Goal: Information Seeking & Learning: Learn about a topic

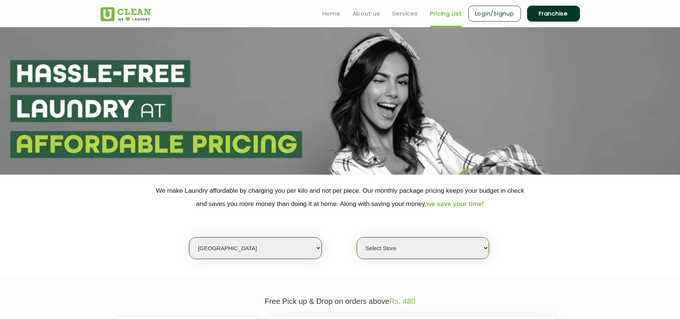
scroll to position [201, 0]
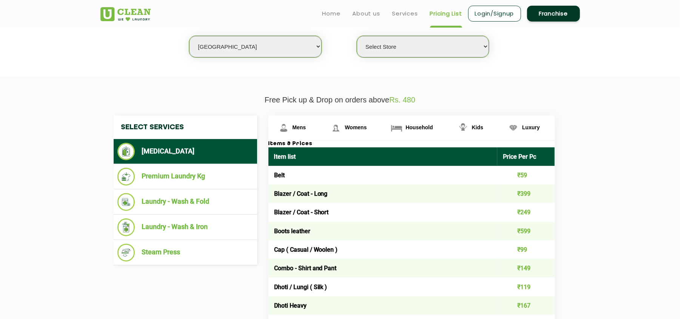
click at [234, 42] on select "Select city [GEOGRAPHIC_DATA] [GEOGRAPHIC_DATA] [GEOGRAPHIC_DATA] [GEOGRAPHIC_D…" at bounding box center [255, 47] width 132 height 22
select select "46"
click at [226, 46] on select "Select city [GEOGRAPHIC_DATA] [GEOGRAPHIC_DATA] [GEOGRAPHIC_DATA] [GEOGRAPHIC_D…" at bounding box center [255, 47] width 132 height 22
select select "0"
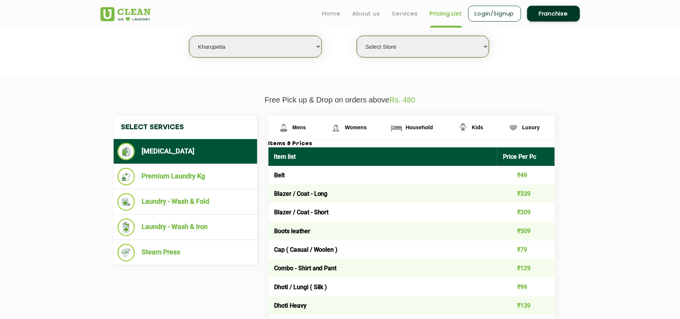
select select "16"
click at [189, 36] on select "Select city [GEOGRAPHIC_DATA] [GEOGRAPHIC_DATA] [GEOGRAPHIC_DATA] [GEOGRAPHIC_D…" at bounding box center [255, 47] width 132 height 22
select select "0"
click at [400, 42] on select "Select Store UClean Powai UClean Deonar UClean LBS Marg UClean Chembur UClean W…" at bounding box center [423, 47] width 132 height 22
click at [174, 95] on p "Free Pick up & Drop on orders above Rs. 480" at bounding box center [339, 99] width 479 height 9
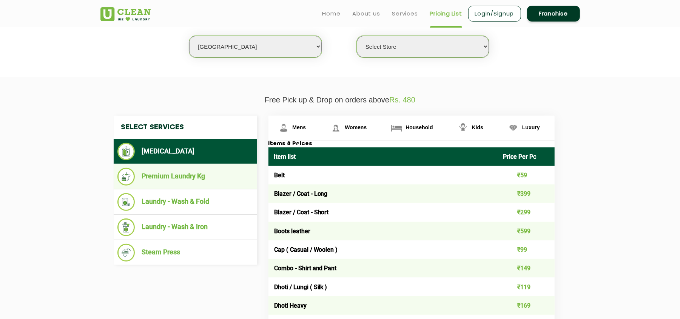
click at [201, 174] on li "Premium Laundry Kg" at bounding box center [185, 177] width 136 height 18
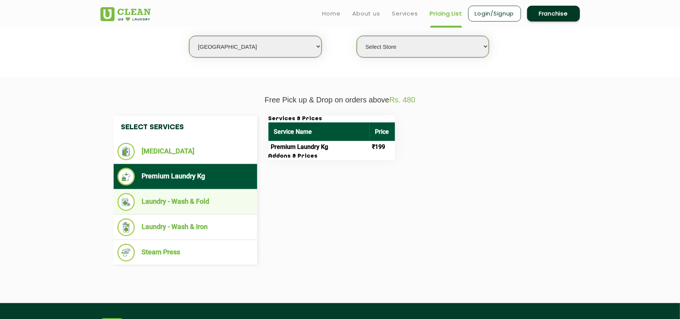
click at [208, 196] on li "Laundry - Wash & Fold" at bounding box center [185, 202] width 136 height 18
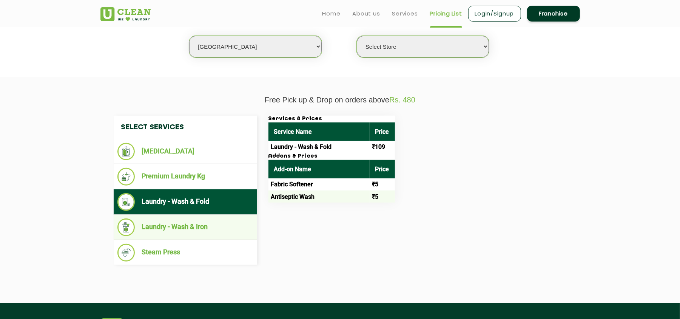
click at [217, 226] on li "Laundry - Wash & Iron" at bounding box center [185, 227] width 136 height 18
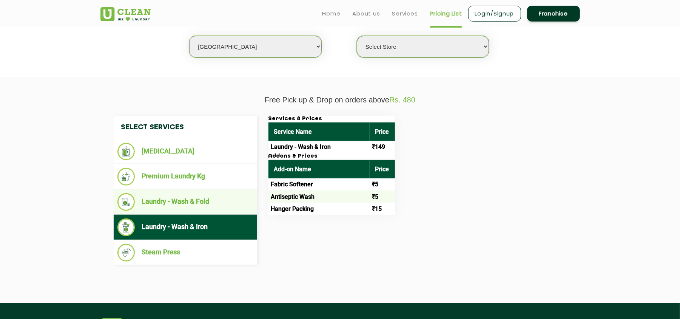
click at [218, 205] on li "Laundry - Wash & Fold" at bounding box center [185, 202] width 136 height 18
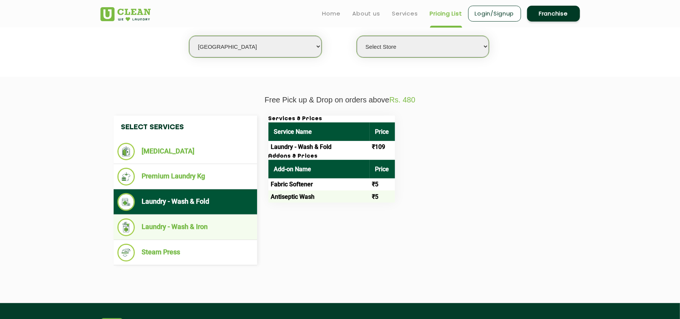
click at [218, 221] on li "Laundry - Wash & Iron" at bounding box center [185, 227] width 136 height 18
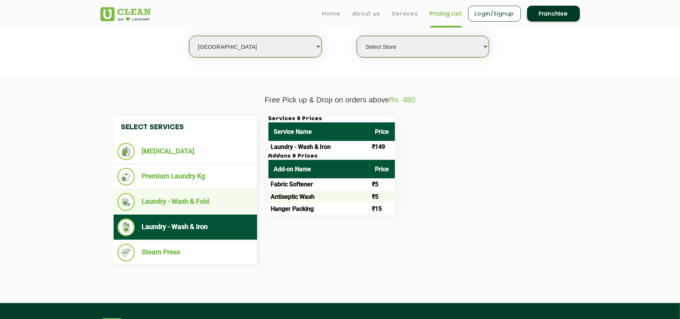
click at [218, 199] on li "Laundry - Wash & Fold" at bounding box center [185, 202] width 136 height 18
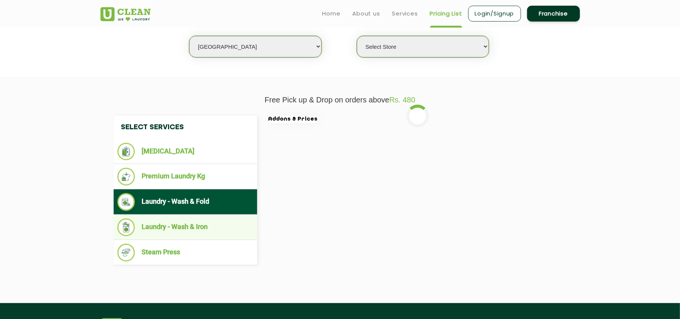
click at [211, 225] on li "Laundry - Wash & Iron" at bounding box center [185, 227] width 136 height 18
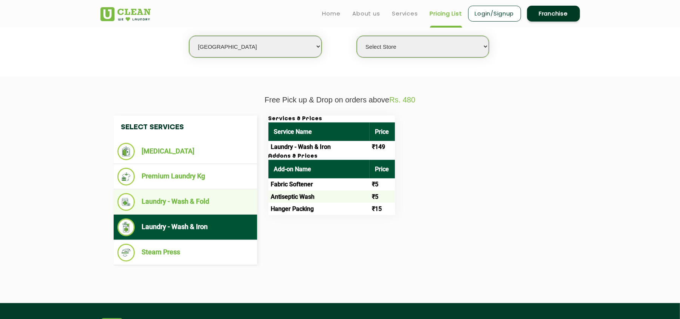
click at [215, 201] on li "Laundry - Wash & Fold" at bounding box center [185, 202] width 136 height 18
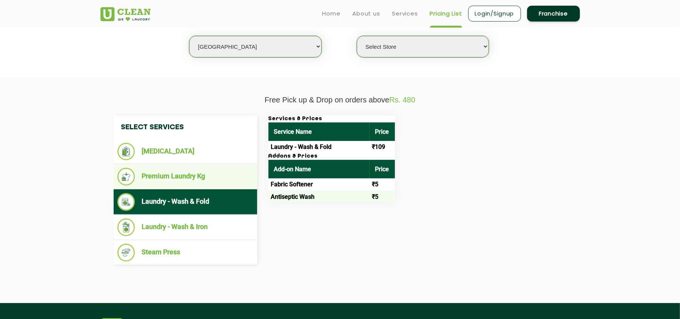
click at [211, 170] on li "Premium Laundry Kg" at bounding box center [185, 177] width 136 height 18
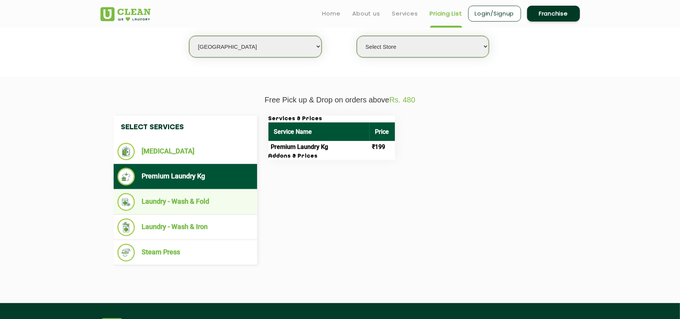
click at [210, 202] on li "Laundry - Wash & Fold" at bounding box center [185, 202] width 136 height 18
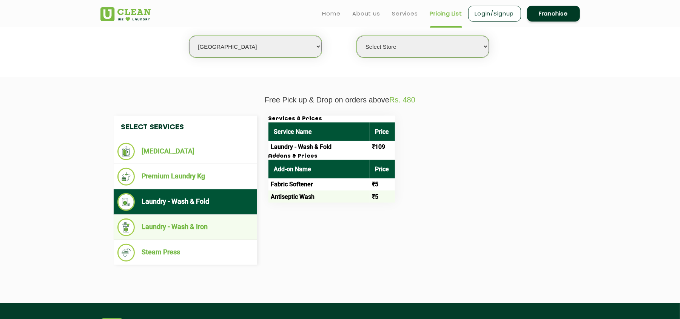
click at [210, 220] on li "Laundry - Wash & Iron" at bounding box center [185, 227] width 136 height 18
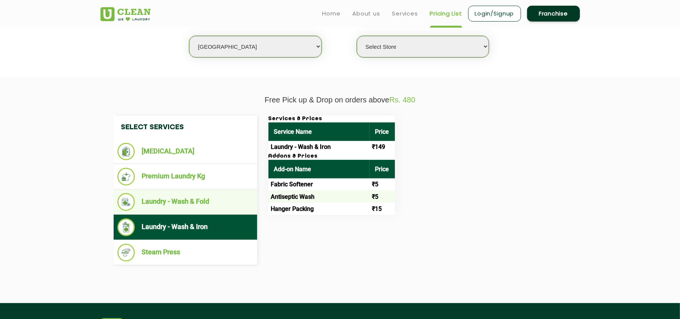
click at [212, 203] on li "Laundry - Wash & Fold" at bounding box center [185, 202] width 136 height 18
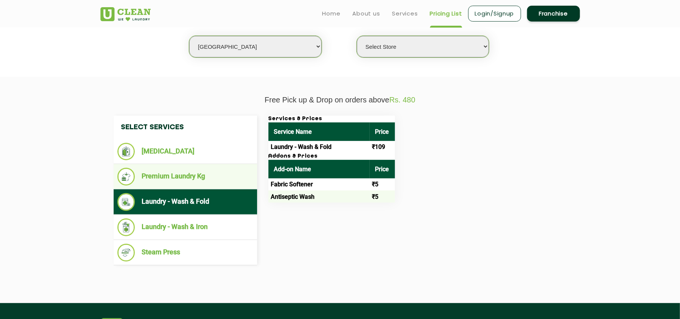
click at [212, 185] on ul "Premium Laundry Kg" at bounding box center [185, 176] width 143 height 25
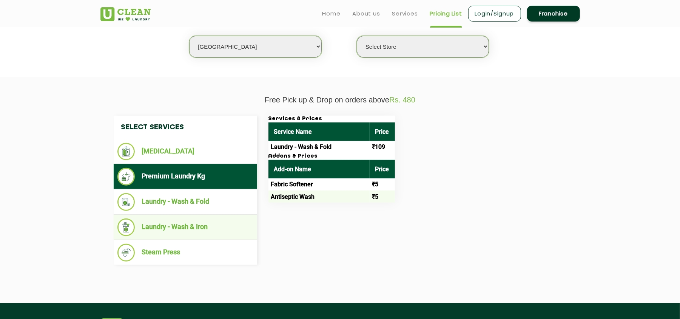
click at [213, 217] on ul "Laundry - Wash & Iron" at bounding box center [185, 226] width 143 height 25
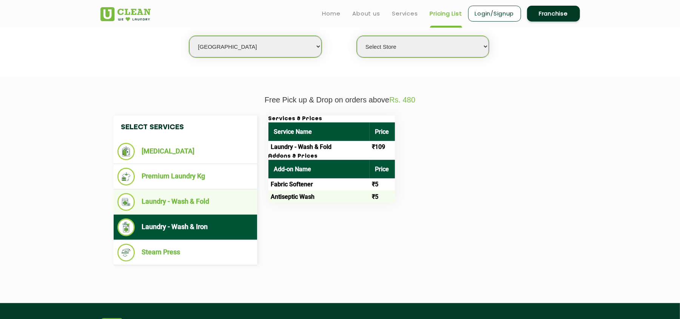
click at [196, 201] on li "Laundry - Wash & Fold" at bounding box center [185, 202] width 136 height 18
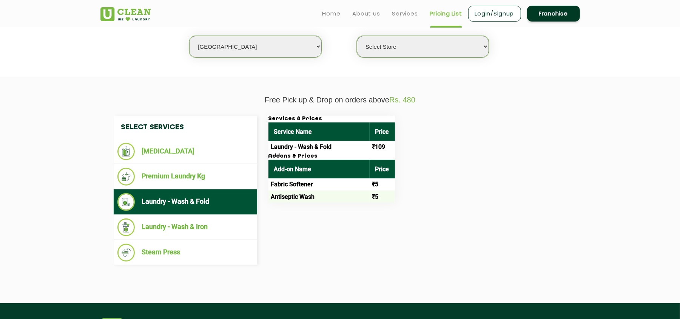
click at [232, 43] on select "Select city [GEOGRAPHIC_DATA] [GEOGRAPHIC_DATA] [GEOGRAPHIC_DATA] [GEOGRAPHIC_D…" at bounding box center [255, 47] width 132 height 22
select select "14"
click at [189, 36] on select "Select city [GEOGRAPHIC_DATA] [GEOGRAPHIC_DATA] [GEOGRAPHIC_DATA] [GEOGRAPHIC_D…" at bounding box center [255, 47] width 132 height 22
select select "0"
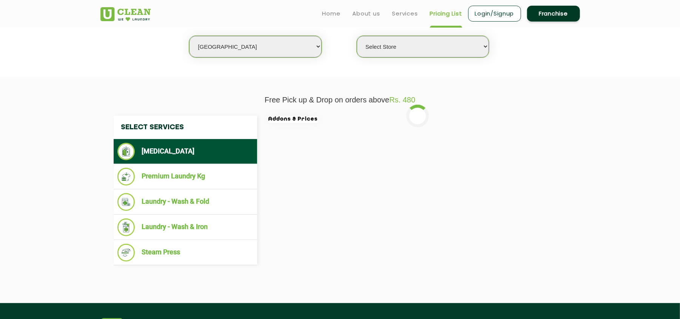
click at [405, 45] on select "Select Store UClean Aliganj UClean Hazratganj [GEOGRAPHIC_DATA] [GEOGRAPHIC_DAT…" at bounding box center [423, 47] width 132 height 22
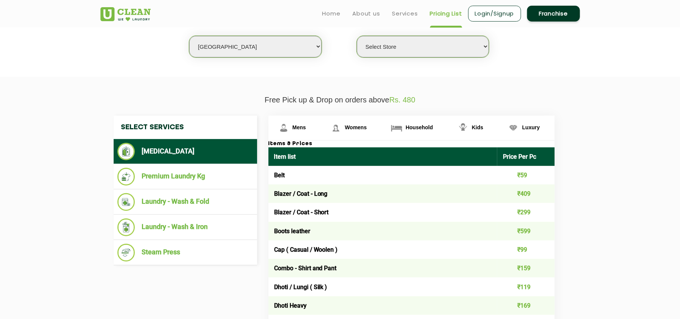
click at [559, 99] on p "Free Pick up & Drop on orders above Rs. 480" at bounding box center [339, 99] width 479 height 9
click at [189, 196] on li "Laundry - Wash & Fold" at bounding box center [185, 202] width 136 height 18
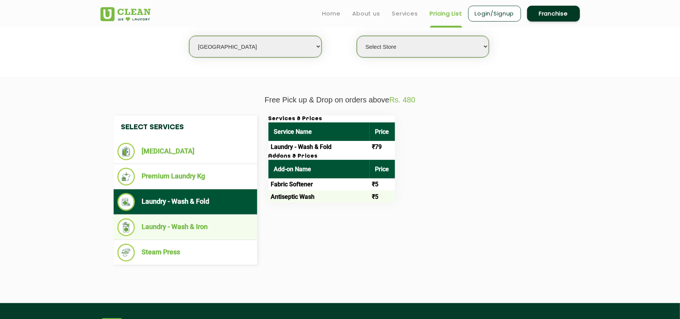
click at [186, 224] on li "Laundry - Wash & Iron" at bounding box center [185, 227] width 136 height 18
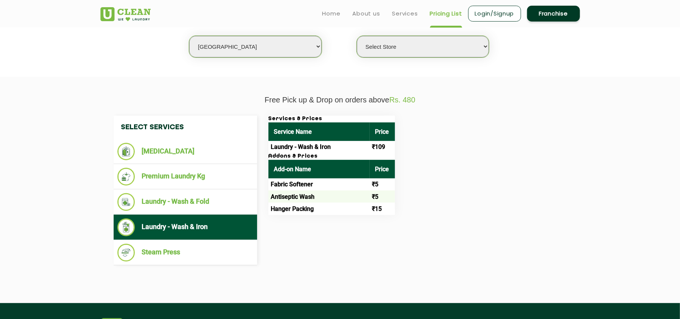
click at [219, 49] on select "Select city [GEOGRAPHIC_DATA] [GEOGRAPHIC_DATA] [GEOGRAPHIC_DATA] [GEOGRAPHIC_D…" at bounding box center [255, 47] width 132 height 22
select select "2"
click at [189, 36] on select "Select city [GEOGRAPHIC_DATA] [GEOGRAPHIC_DATA] [GEOGRAPHIC_DATA] [GEOGRAPHIC_D…" at bounding box center [255, 47] width 132 height 22
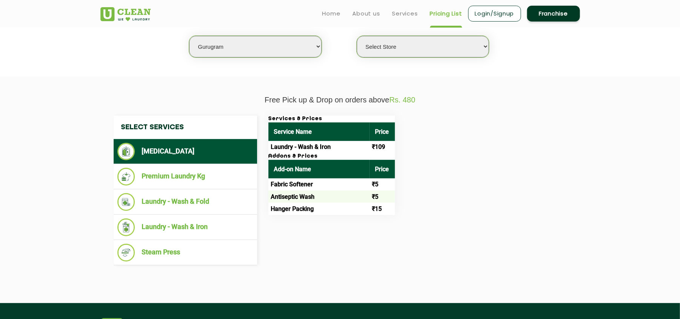
select select "0"
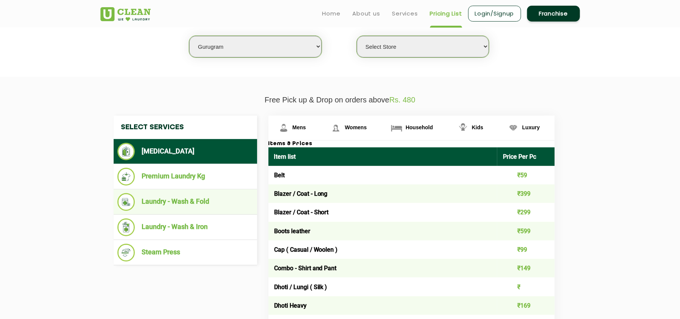
click at [189, 199] on li "Laundry - Wash & Fold" at bounding box center [185, 202] width 136 height 18
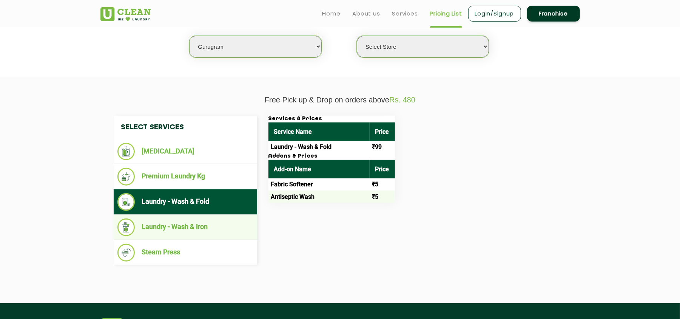
click at [206, 220] on li "Laundry - Wash & Iron" at bounding box center [185, 227] width 136 height 18
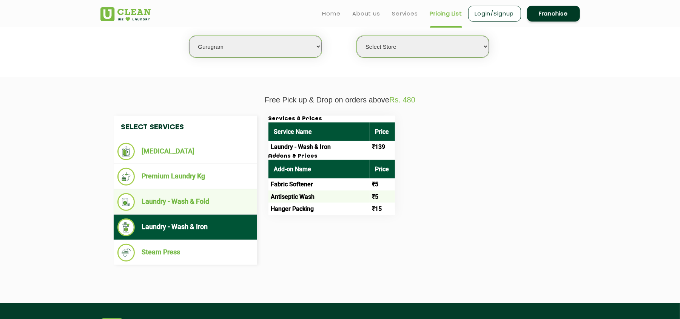
click at [207, 197] on li "Laundry - Wash & Fold" at bounding box center [185, 202] width 136 height 18
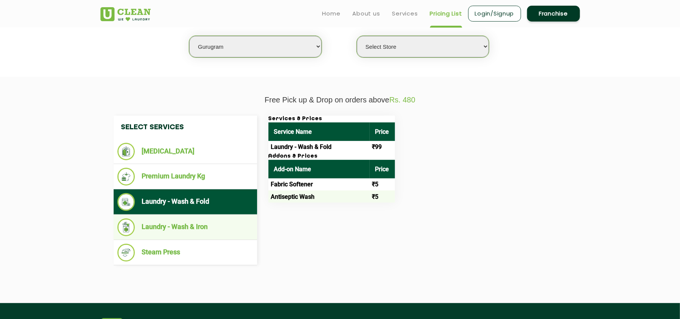
click at [186, 225] on li "Laundry - Wash & Iron" at bounding box center [185, 227] width 136 height 18
